Goal: Find specific page/section: Find specific page/section

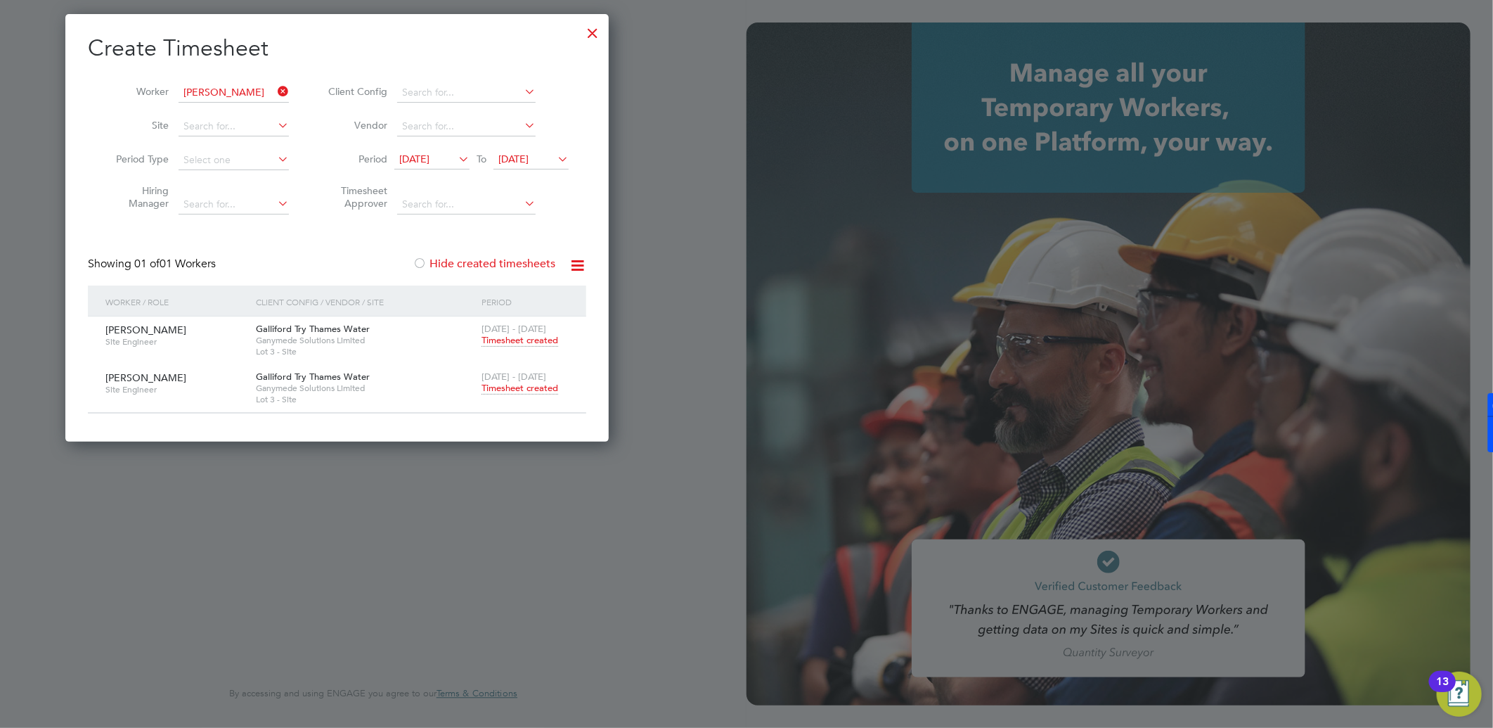
scroll to position [427, 544]
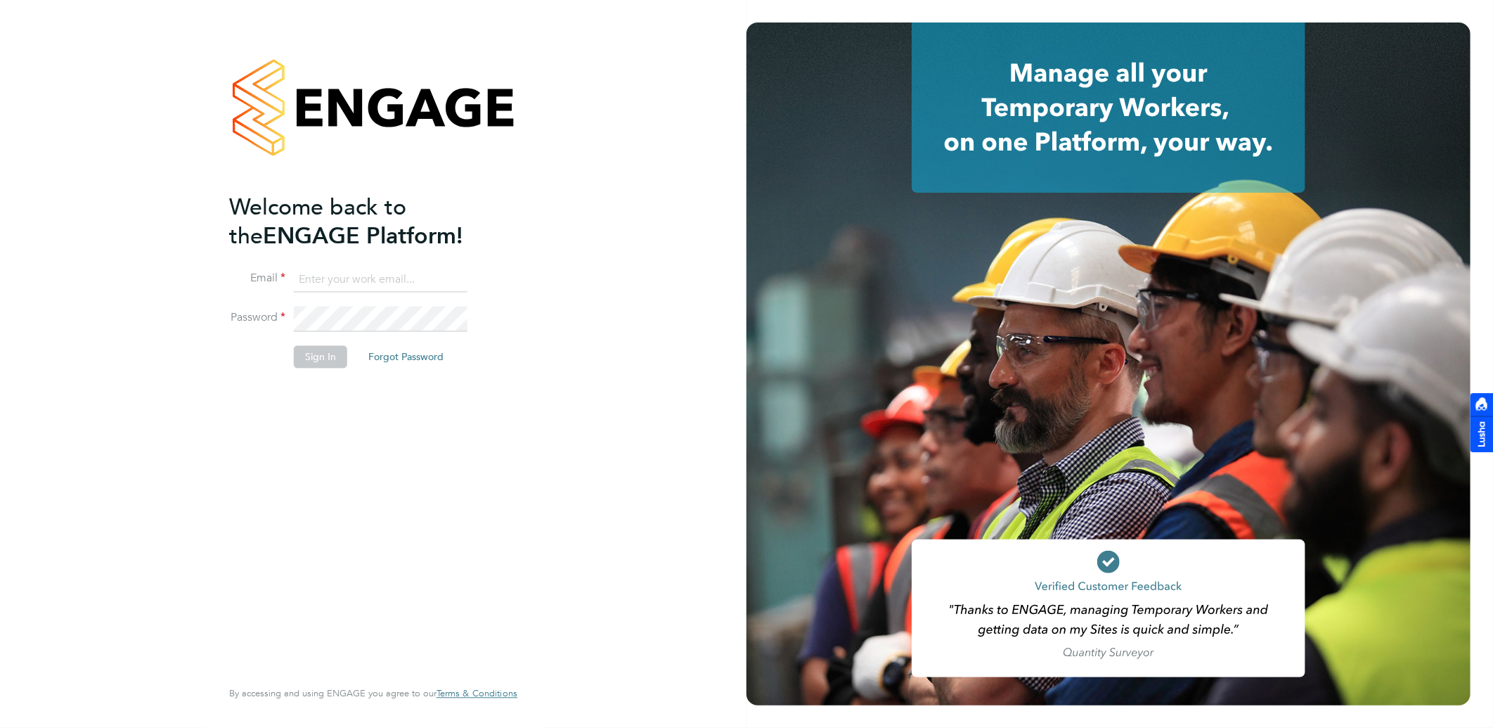
type input "william.heath@ganymedesolutions.co.uk"
click at [326, 356] on button "Sign In" at bounding box center [320, 357] width 53 height 22
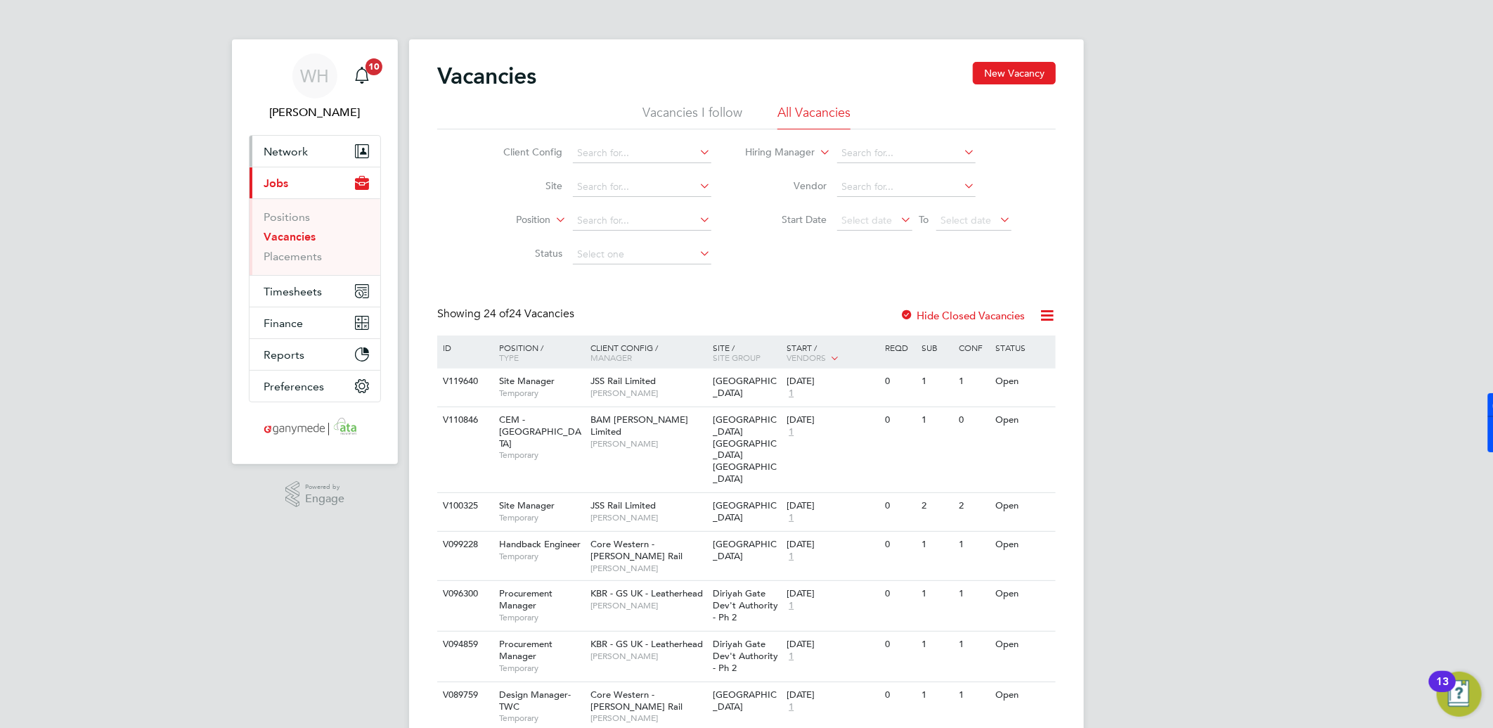
click at [285, 149] on span "Network" at bounding box center [286, 151] width 44 height 13
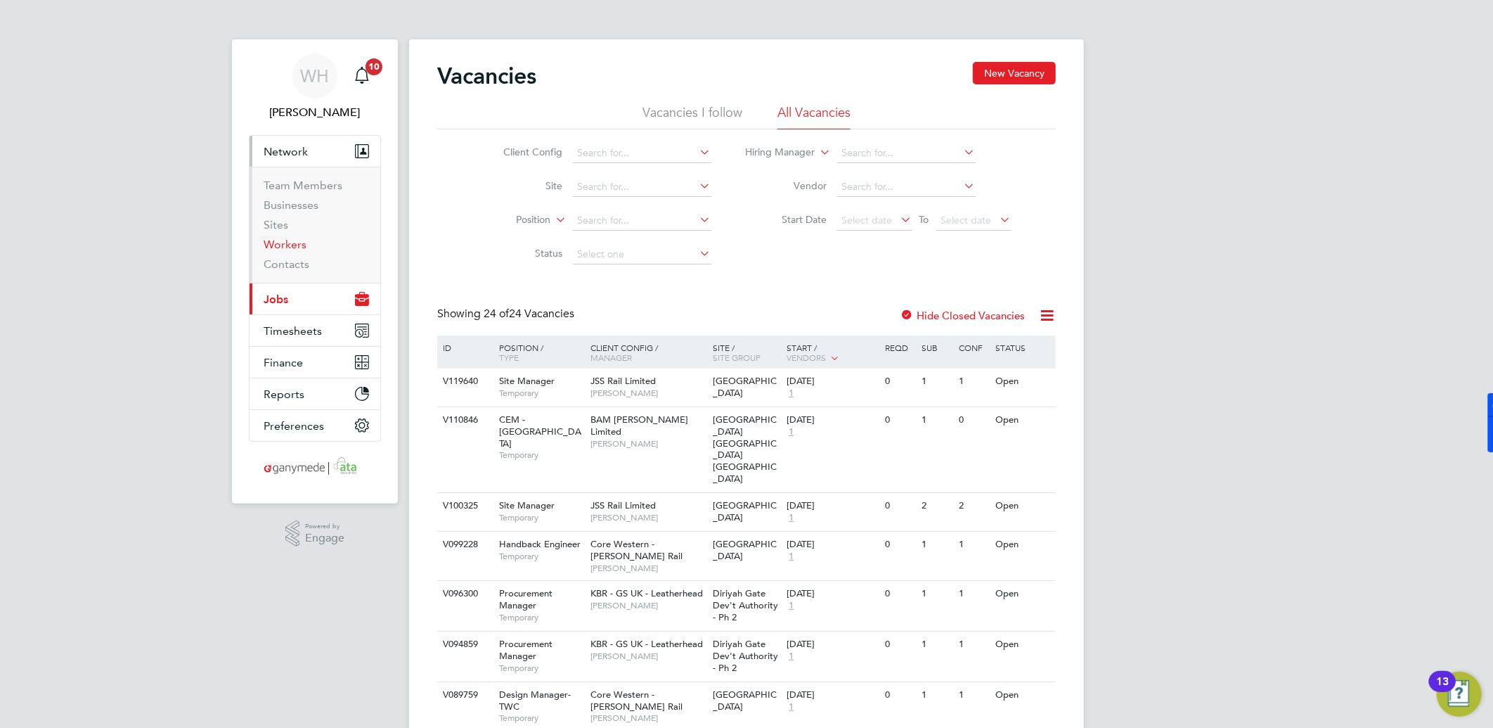
click at [285, 242] on link "Workers" at bounding box center [285, 244] width 43 height 13
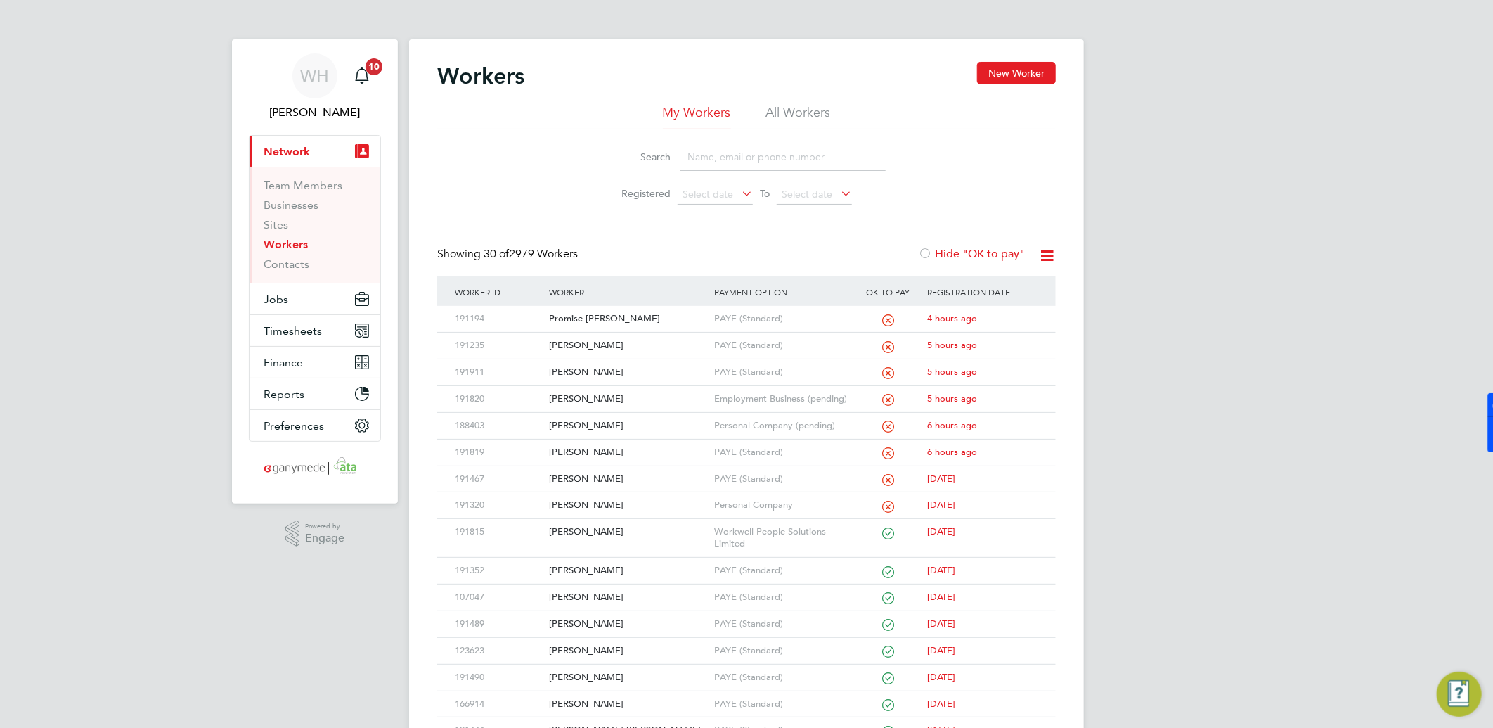
click at [712, 160] on input at bounding box center [783, 156] width 205 height 27
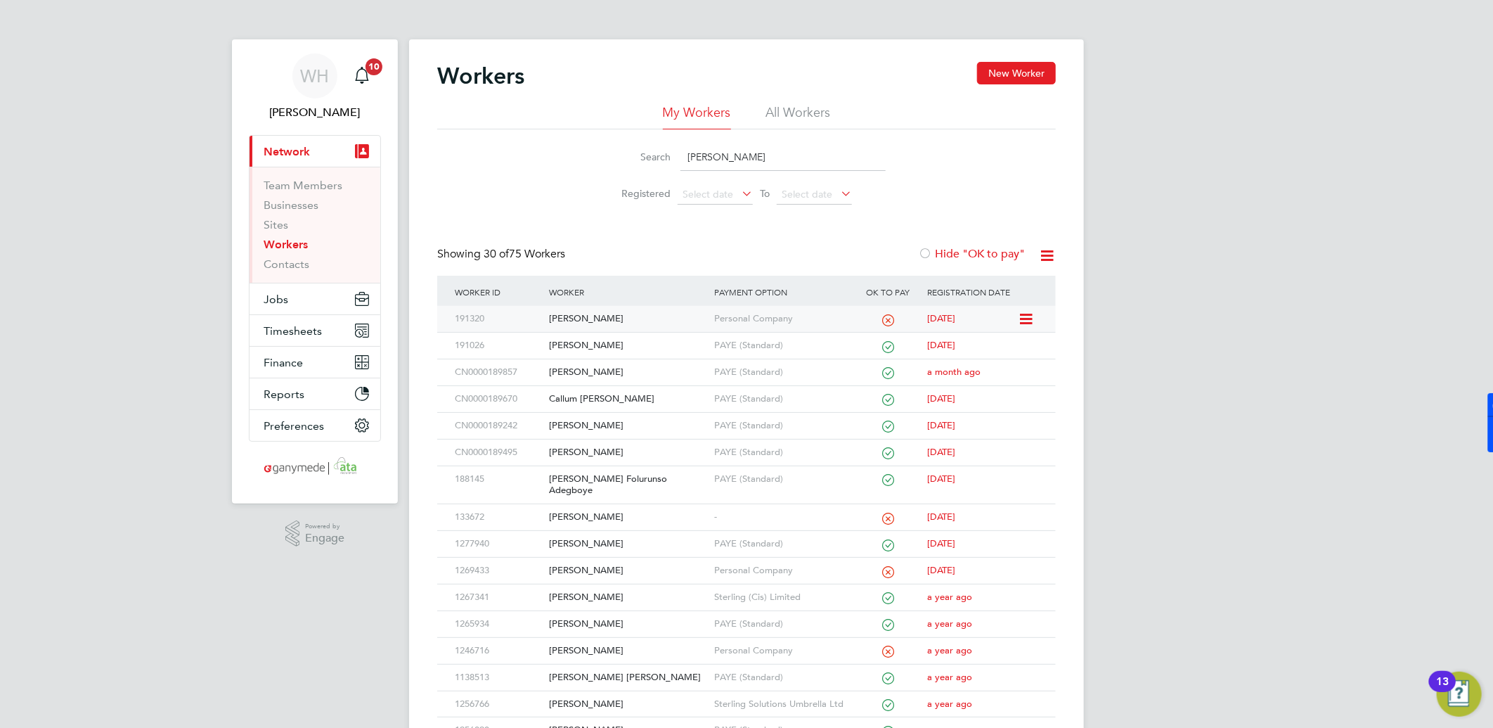
type input "[PERSON_NAME]"
click at [509, 320] on div "191320" at bounding box center [498, 319] width 94 height 26
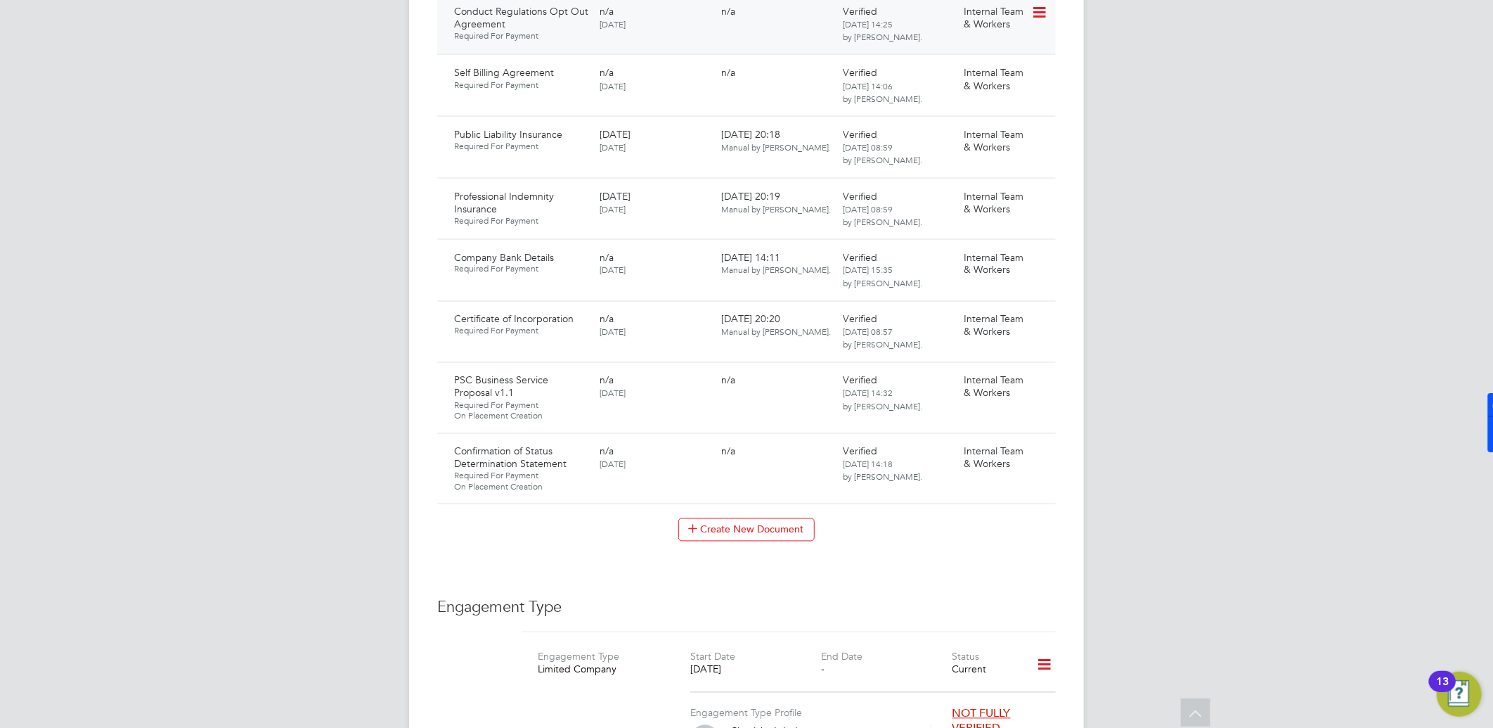
scroll to position [1650, 0]
